Goal: Task Accomplishment & Management: Complete application form

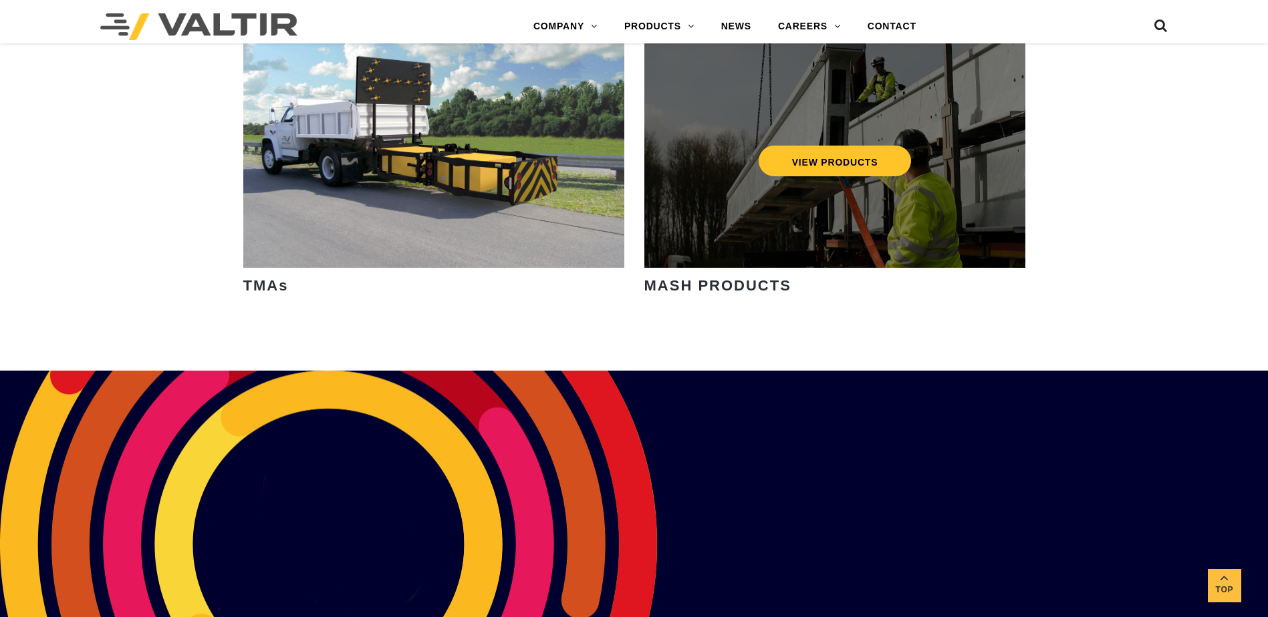
scroll to position [2406, 0]
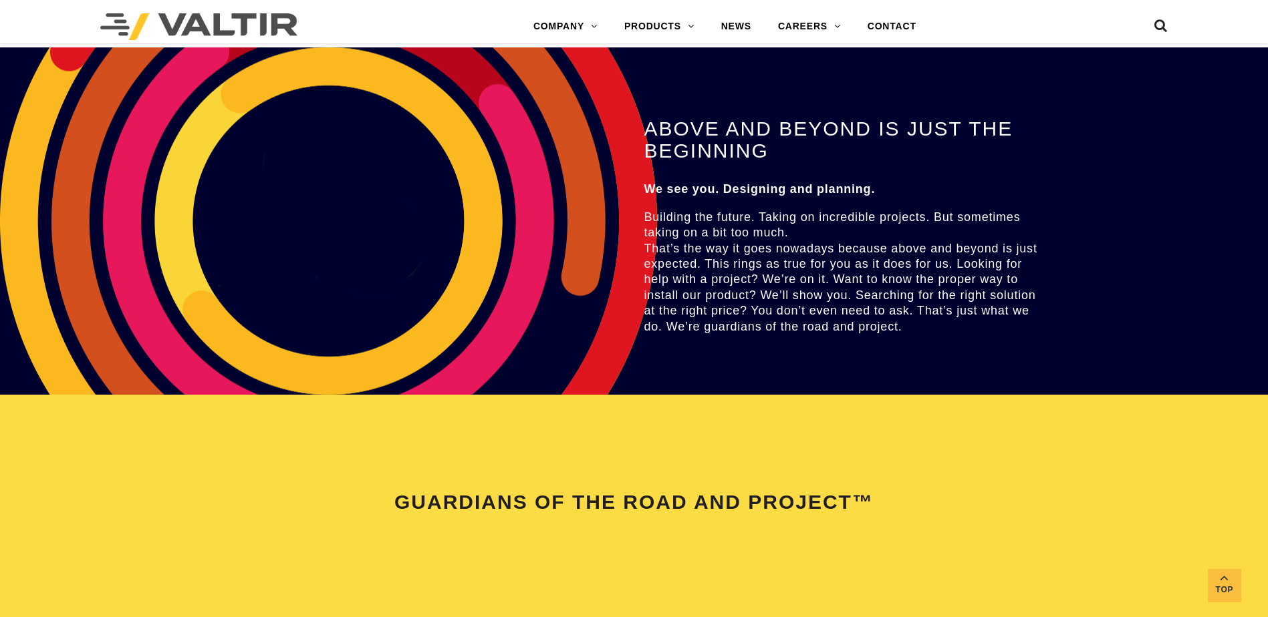
drag, startPoint x: 503, startPoint y: 198, endPoint x: 405, endPoint y: 238, distance: 106.1
click at [405, 238] on div "ABOVE AND BEYOND IS JUST THE BEGINNING We see you. Designing and planning. Buil…" at bounding box center [634, 220] width 1268 height 347
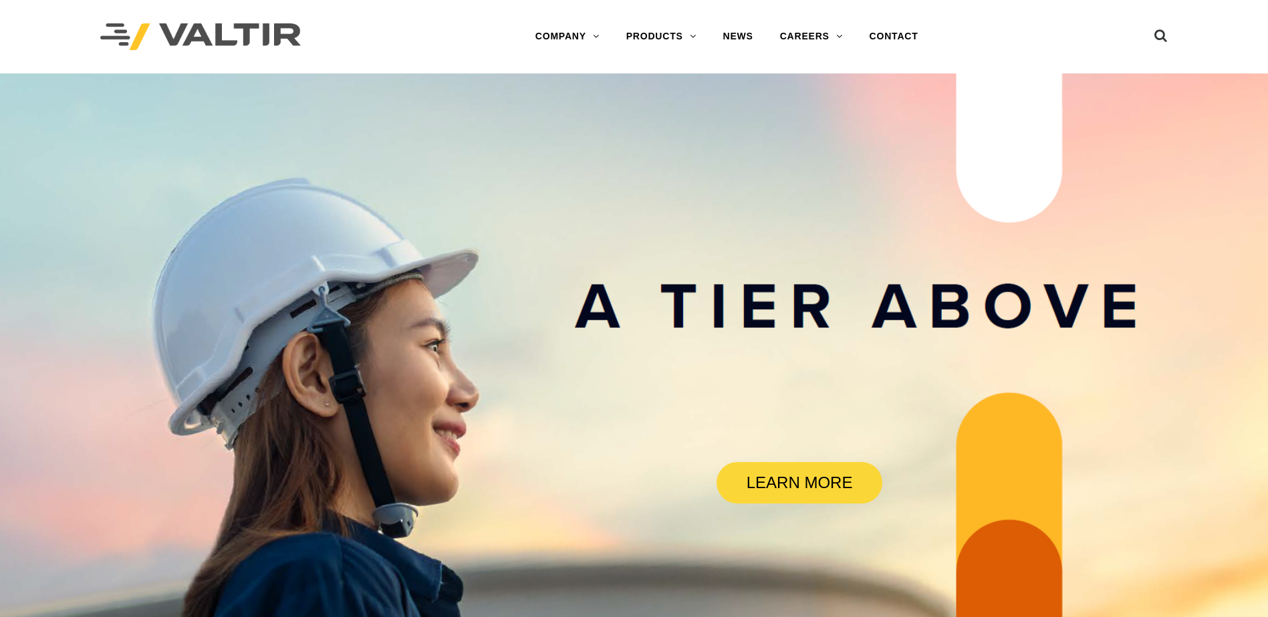
click at [1188, 497] on rs-slide "LEARN MORE" at bounding box center [634, 382] width 1268 height 617
click at [1020, 567] on rs-slide "LEARN MORE" at bounding box center [634, 382] width 1268 height 617
click at [808, 237] on rs-slide "LEARN MORE" at bounding box center [634, 382] width 1268 height 617
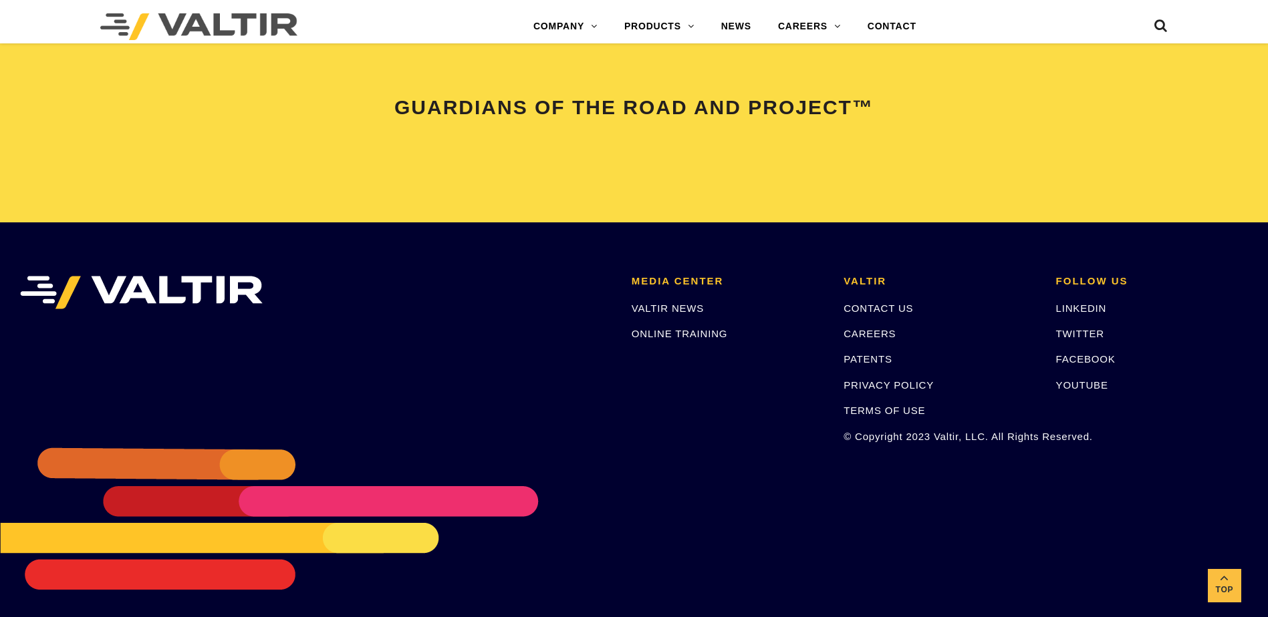
scroll to position [2806, 0]
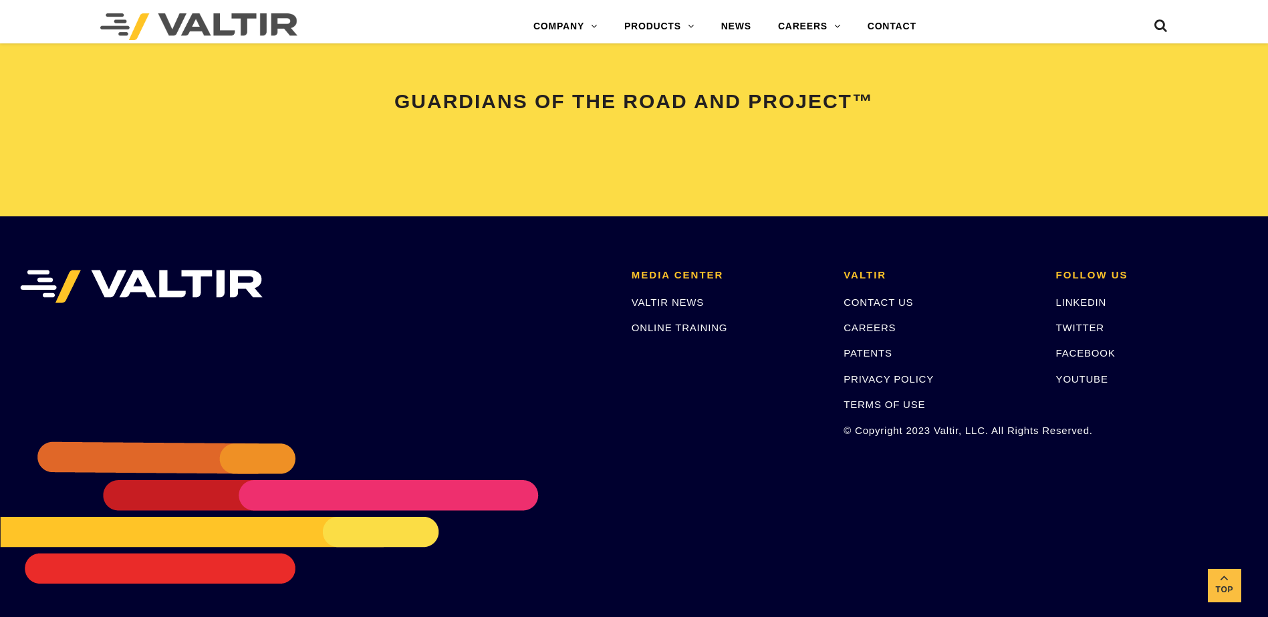
click at [764, 440] on div "MEDIA CENTER VALTIR NEWS ONLINE TRAINING VALTIR CONTACT US CAREERS PATENTS PRIV…" at bounding box center [634, 416] width 1268 height 401
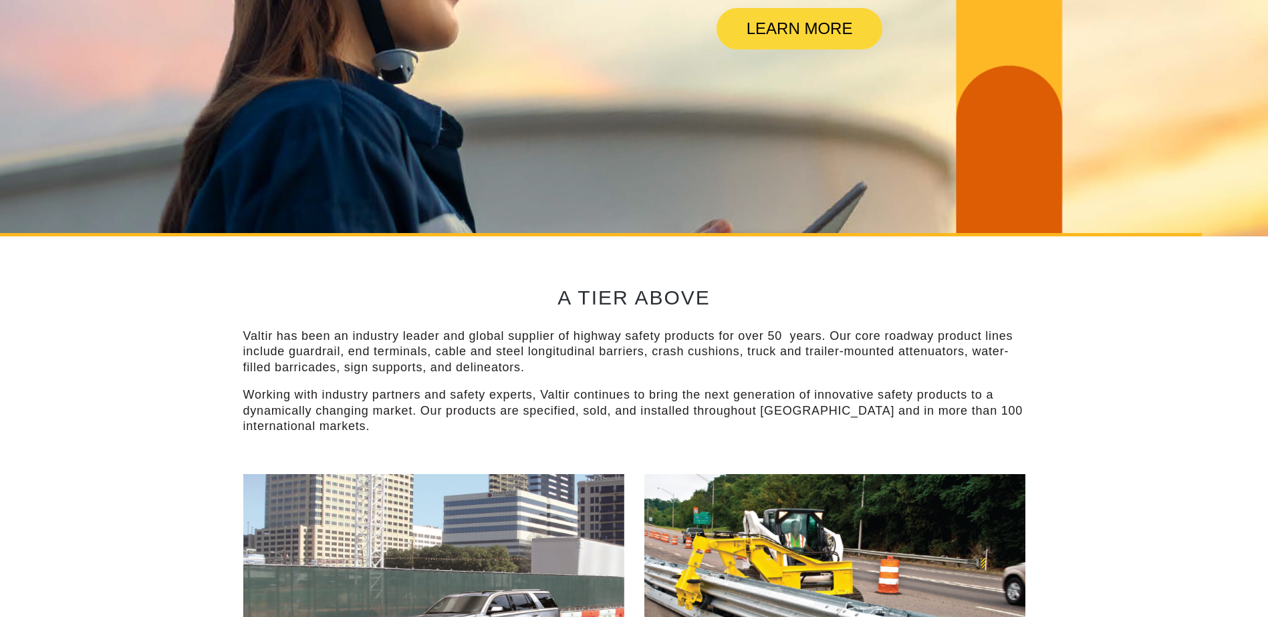
scroll to position [0, 0]
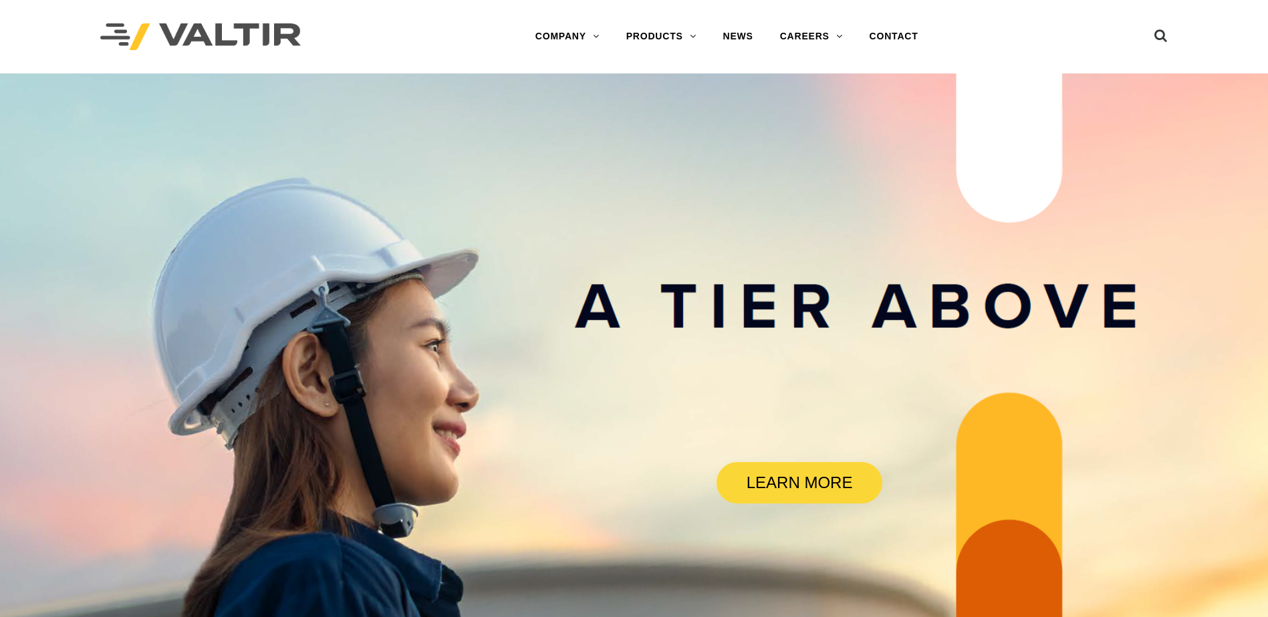
drag, startPoint x: 458, startPoint y: 456, endPoint x: 457, endPoint y: 329, distance: 127.6
click at [1164, 220] on rs-slide "LEARN MORE" at bounding box center [634, 382] width 1268 height 617
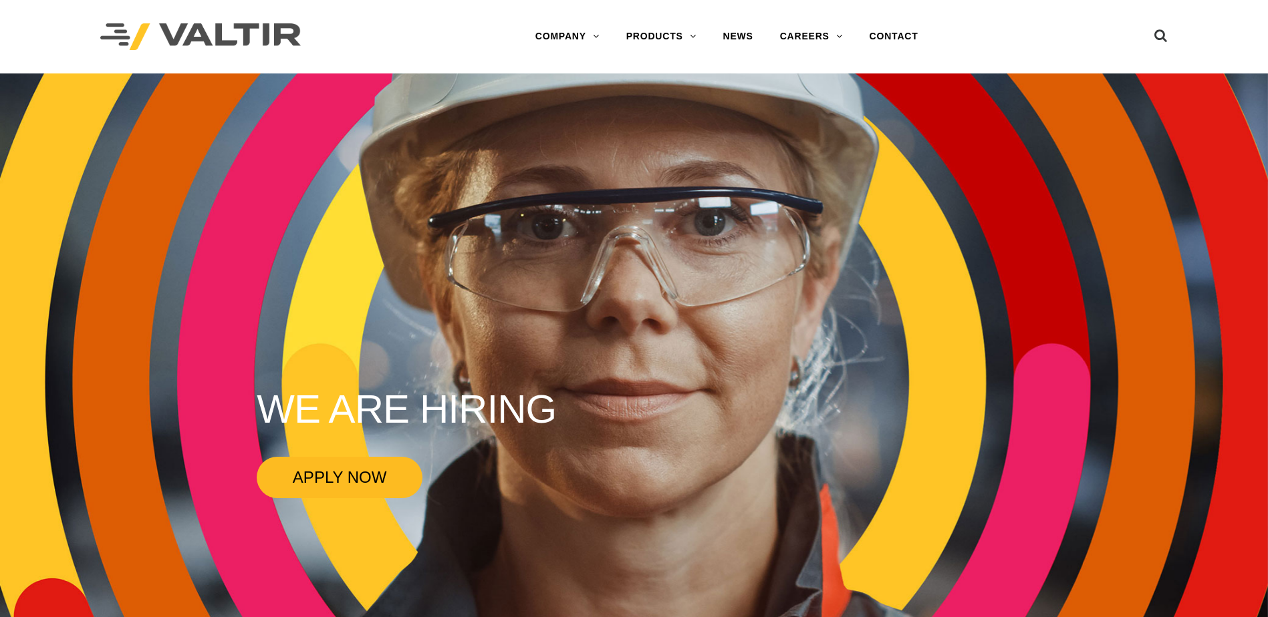
click at [328, 472] on link "APPLY NOW" at bounding box center [340, 477] width 166 height 41
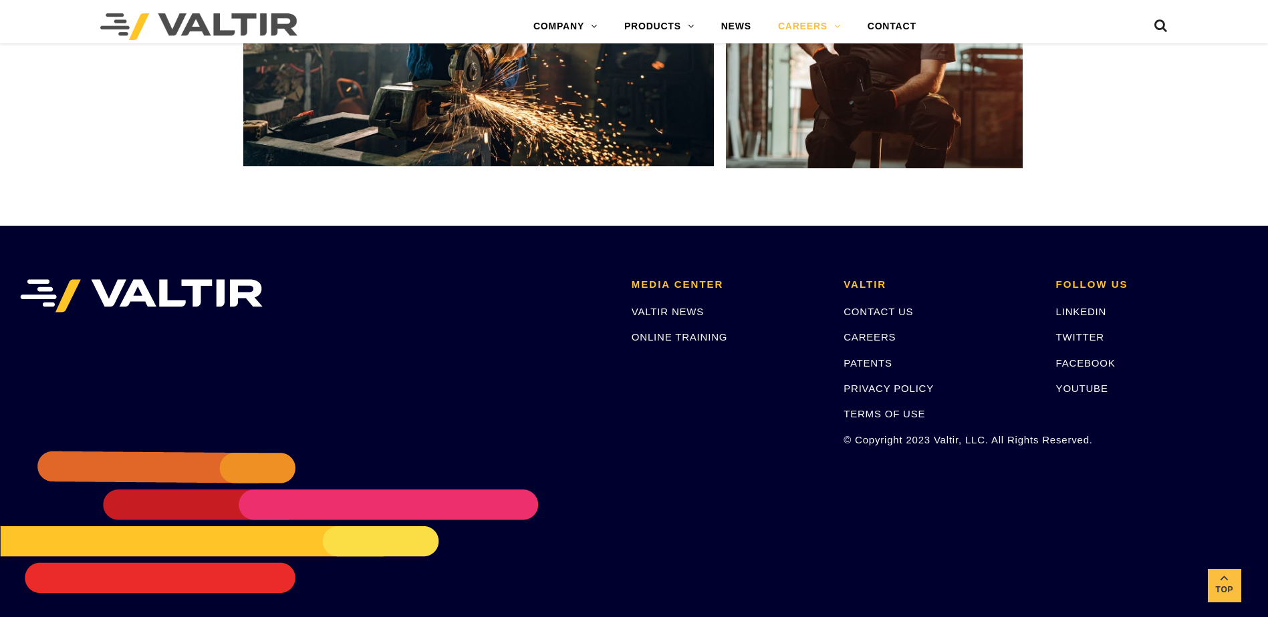
scroll to position [2539, 0]
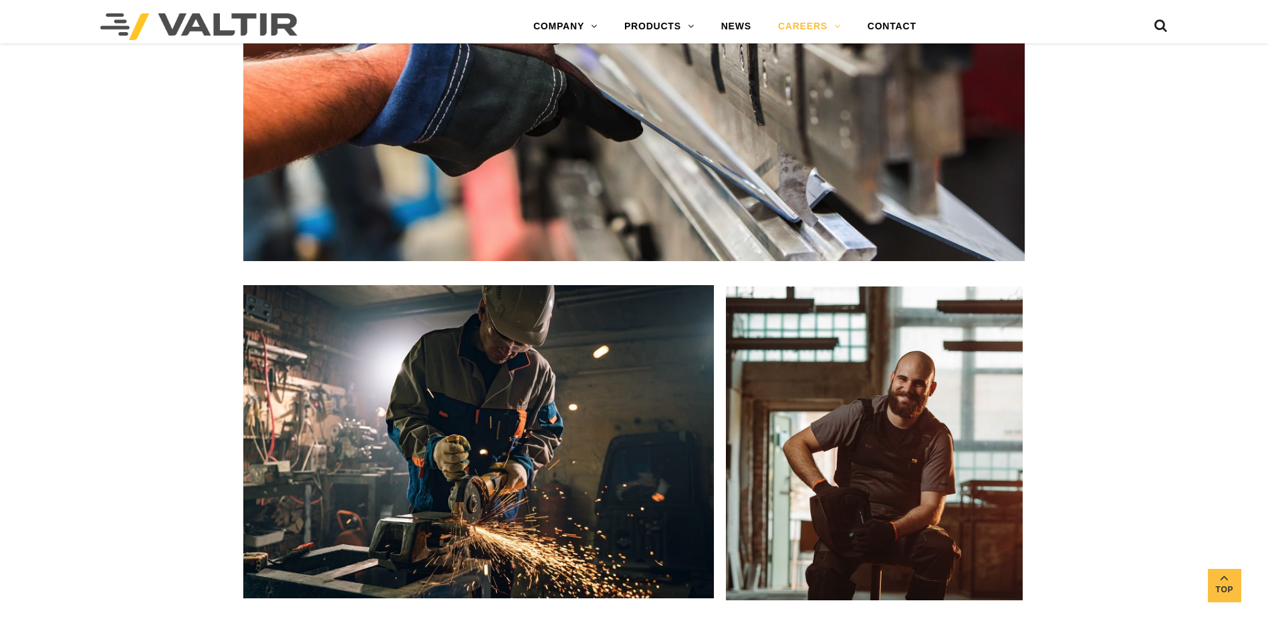
drag, startPoint x: 468, startPoint y: 388, endPoint x: 473, endPoint y: 243, distance: 145.1
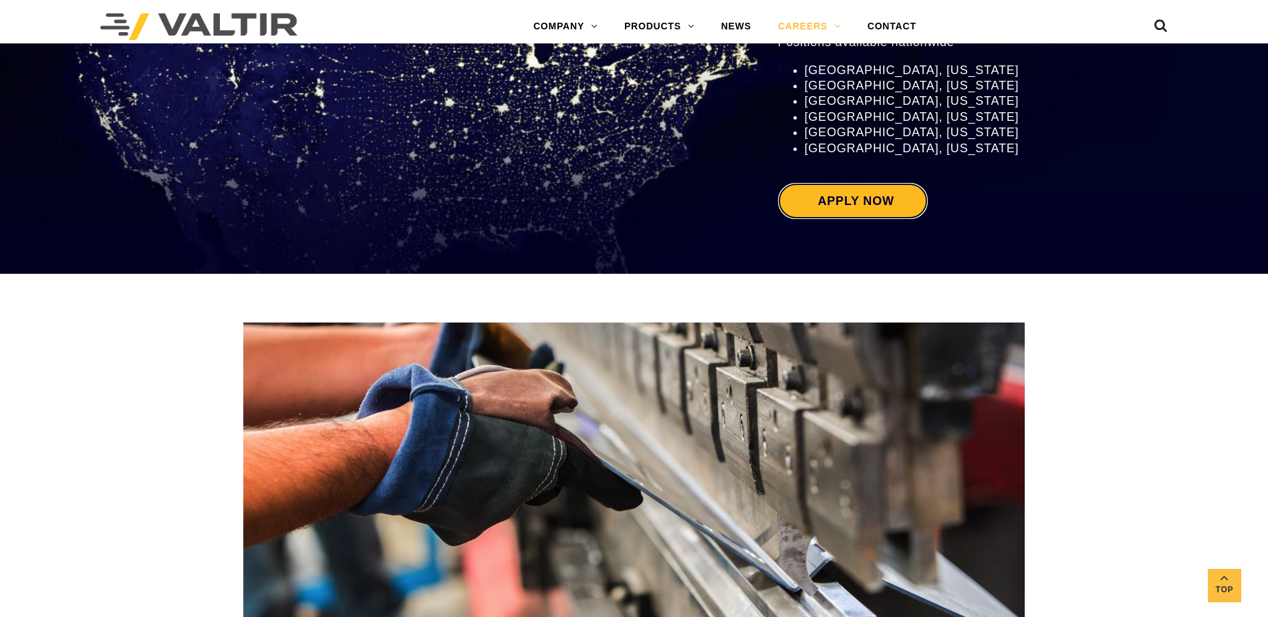
click at [870, 198] on link "Apply Now" at bounding box center [853, 201] width 150 height 36
